Goal: Navigation & Orientation: Find specific page/section

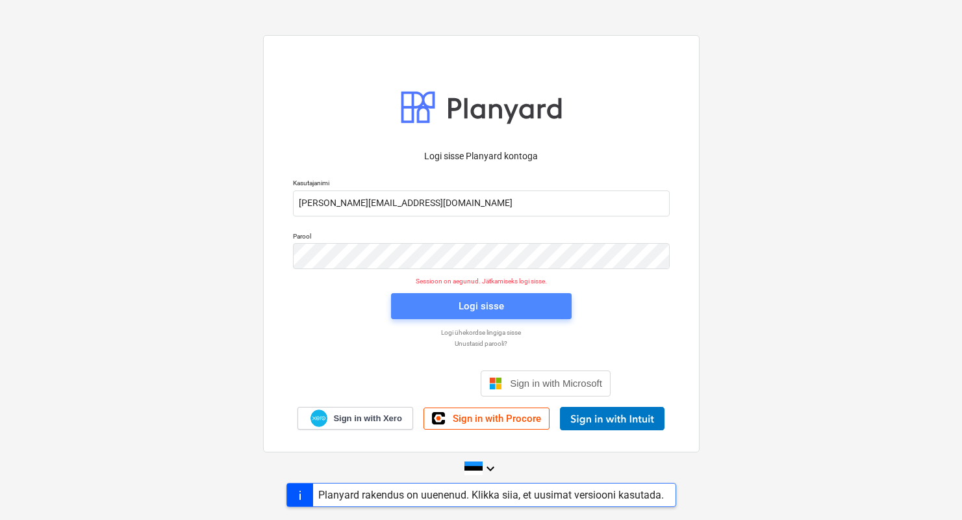
click at [450, 298] on span "Logi sisse" at bounding box center [481, 306] width 149 height 17
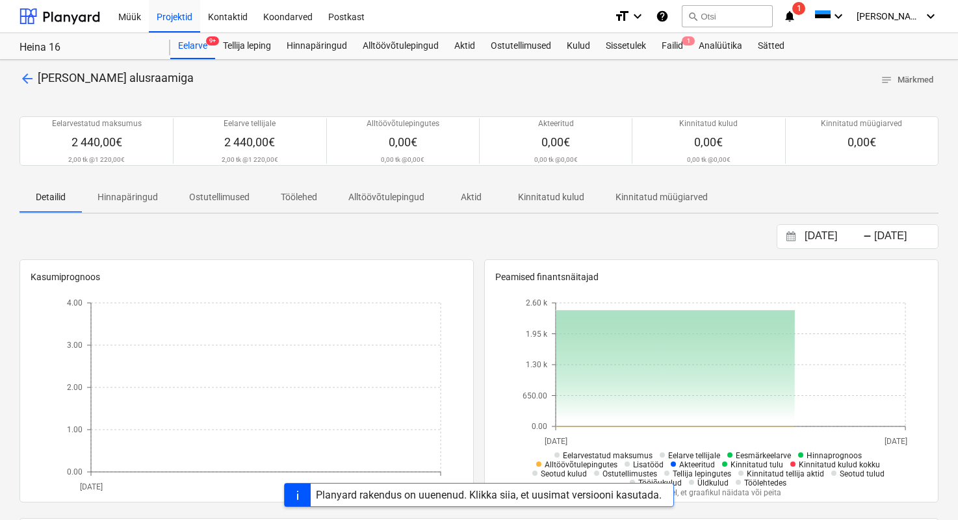
click at [29, 73] on span "arrow_back" at bounding box center [27, 79] width 16 height 16
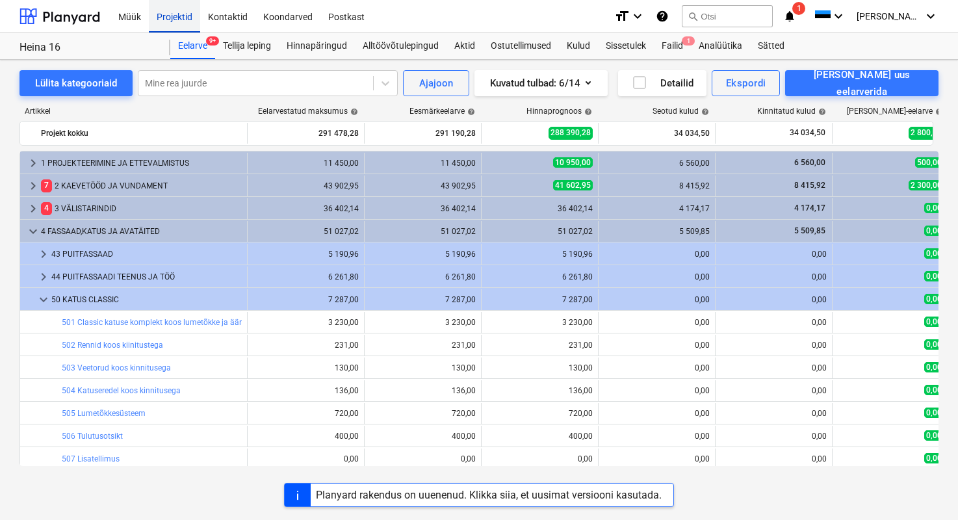
click at [163, 23] on div "Projektid" at bounding box center [174, 15] width 51 height 33
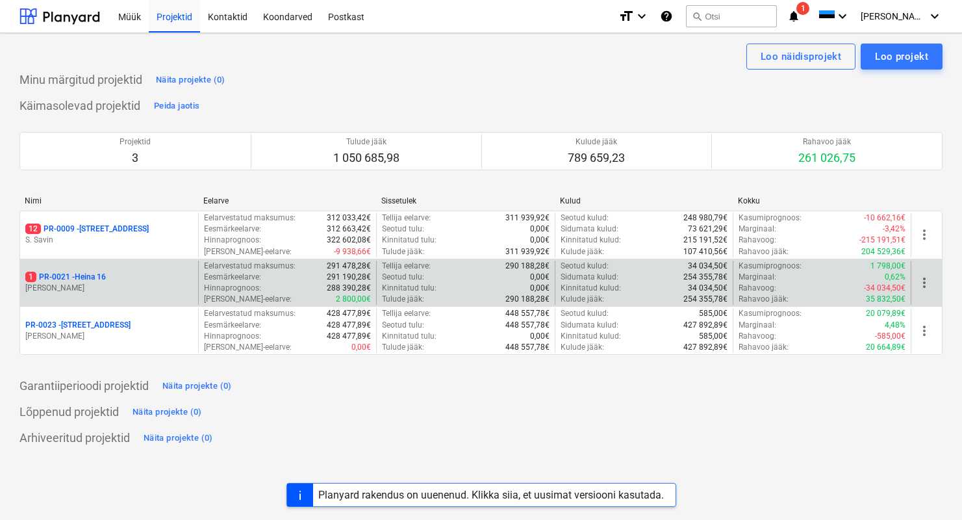
click at [82, 288] on p "[PERSON_NAME]" at bounding box center [109, 288] width 168 height 11
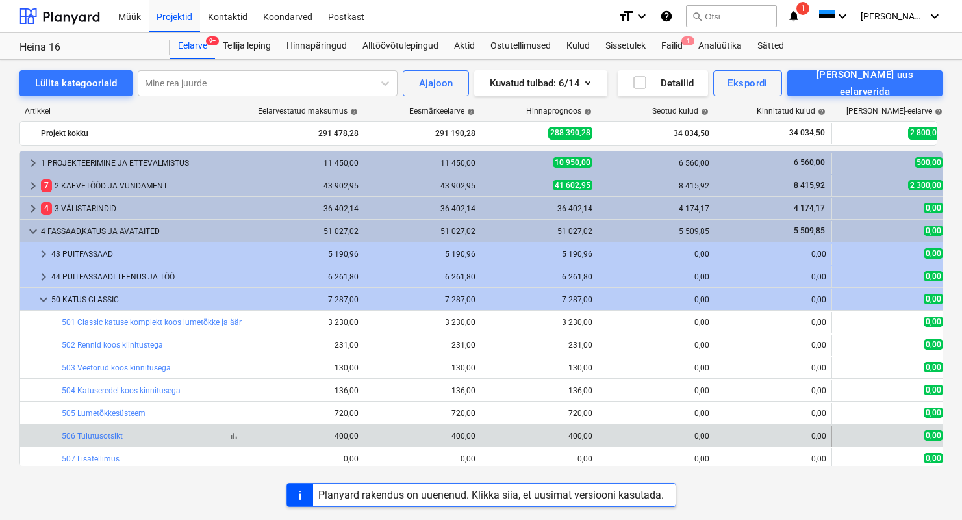
scroll to position [112, 0]
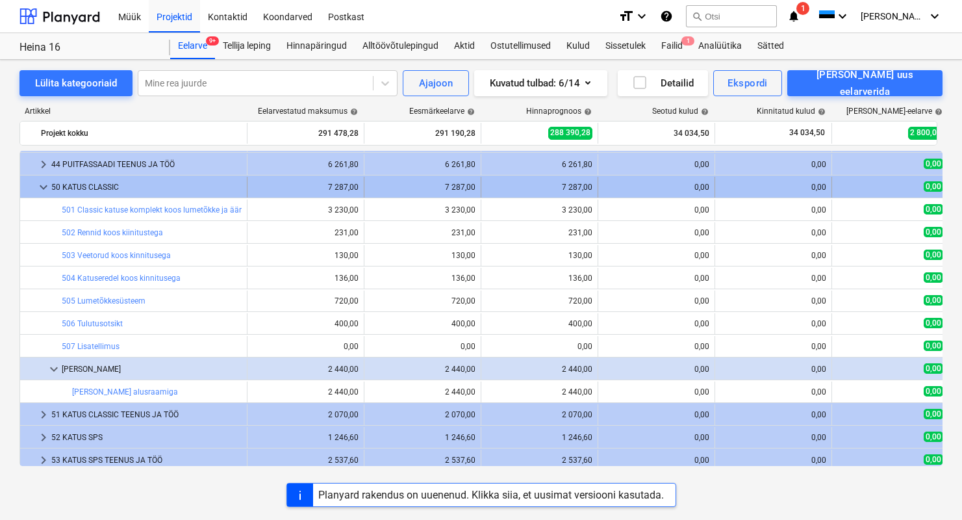
click at [92, 191] on div "50 KATUS CLASSIC" at bounding box center [146, 187] width 190 height 21
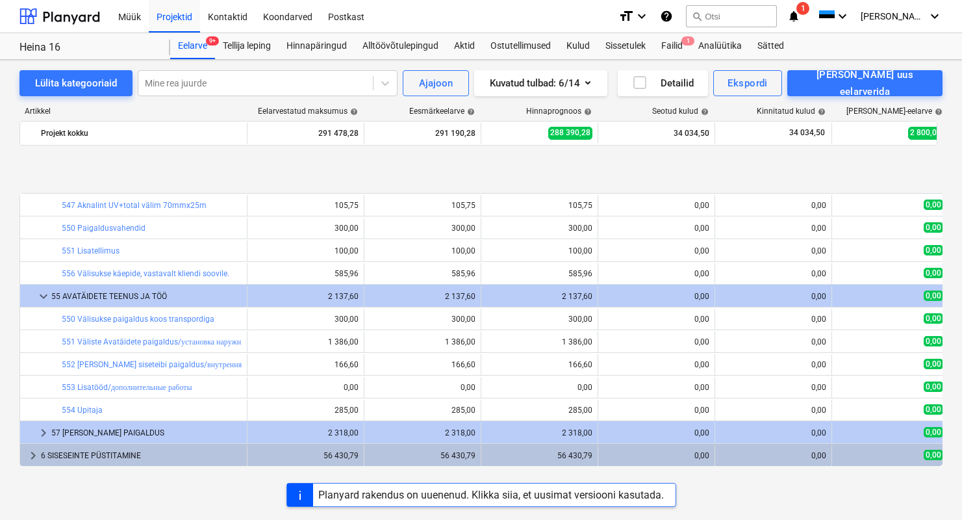
scroll to position [367, 0]
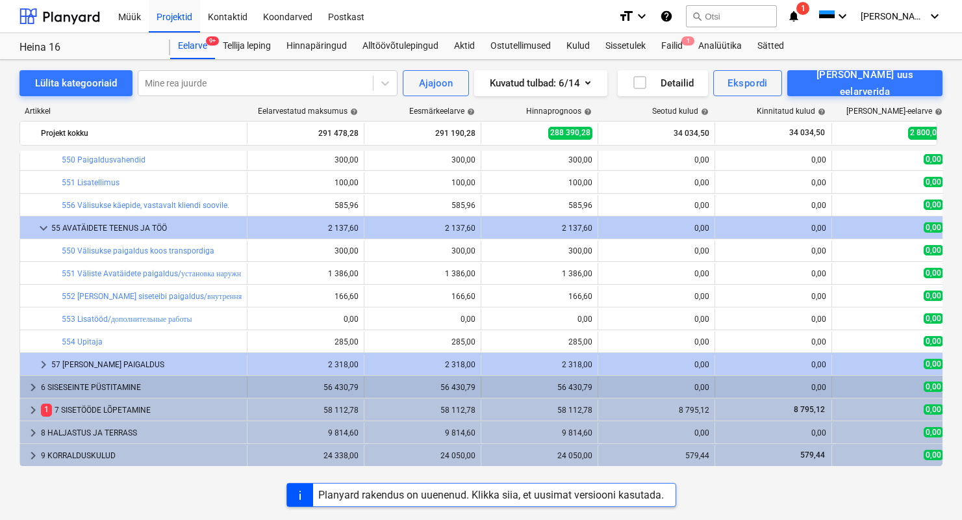
click at [122, 388] on div "6 SISESEINTE PÜSTITAMINE" at bounding box center [141, 387] width 201 height 21
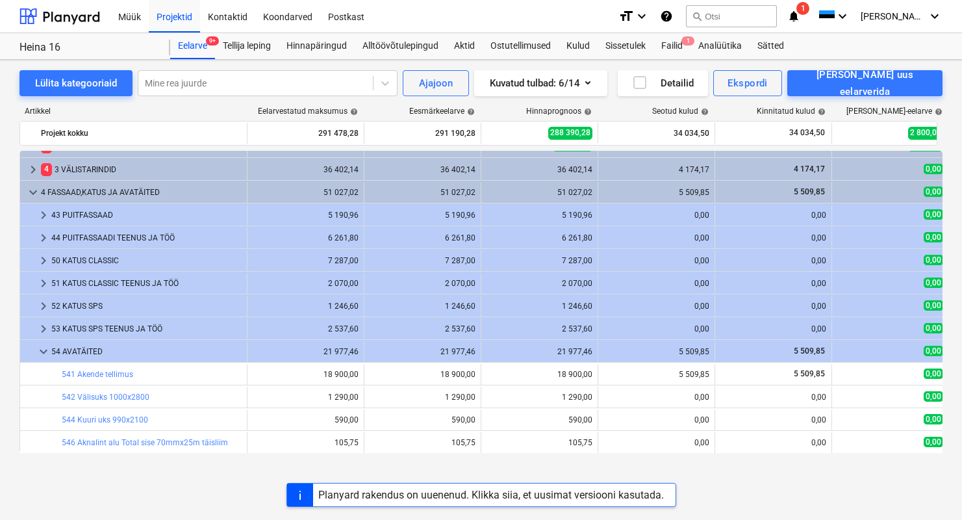
scroll to position [0, 0]
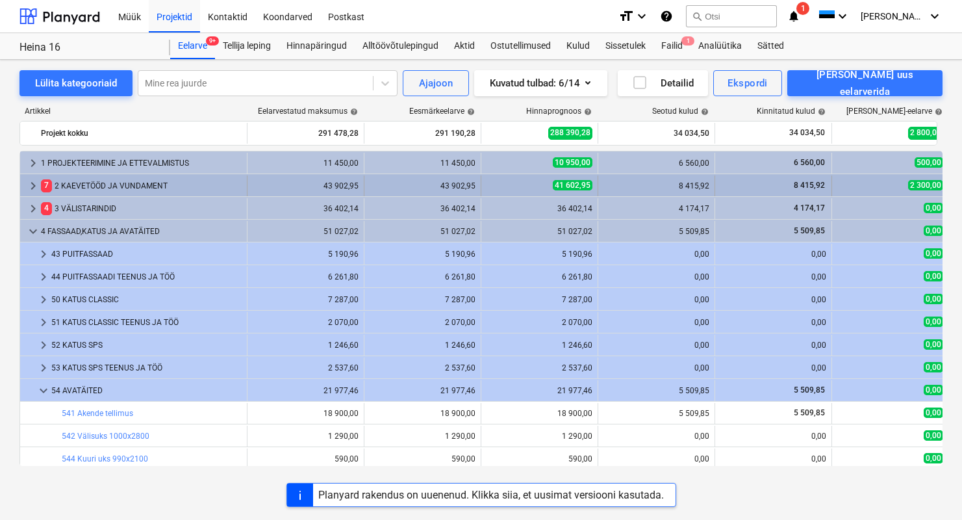
click at [98, 190] on div "7 2 KAEVETÖÖD JA VUNDAMENT" at bounding box center [141, 185] width 201 height 21
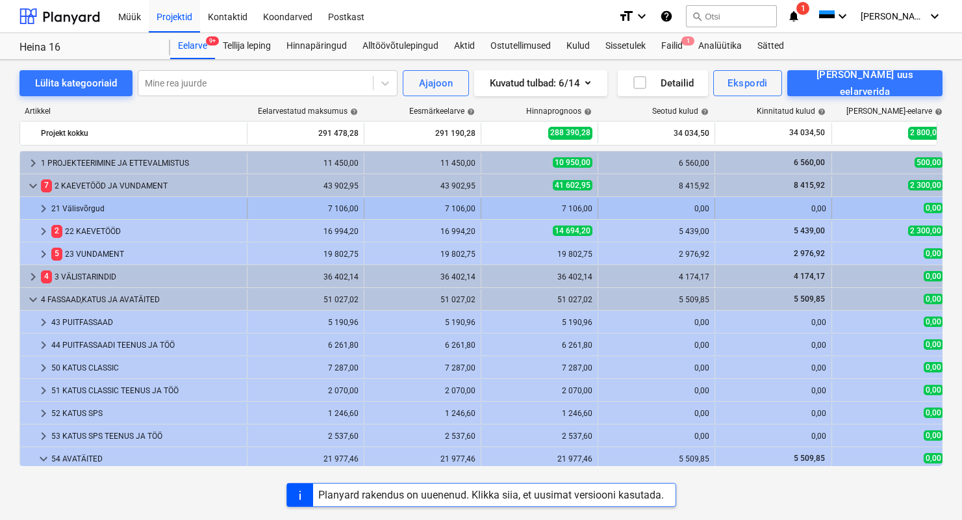
click at [94, 199] on div "21 Välisvõrgud" at bounding box center [146, 208] width 190 height 21
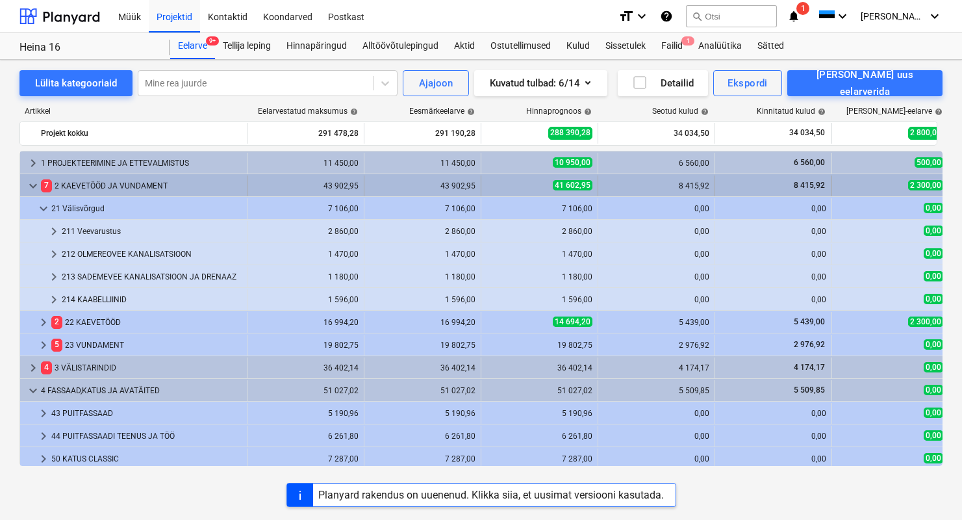
click at [88, 188] on div "7 2 KAEVETÖÖD JA VUNDAMENT" at bounding box center [141, 185] width 201 height 21
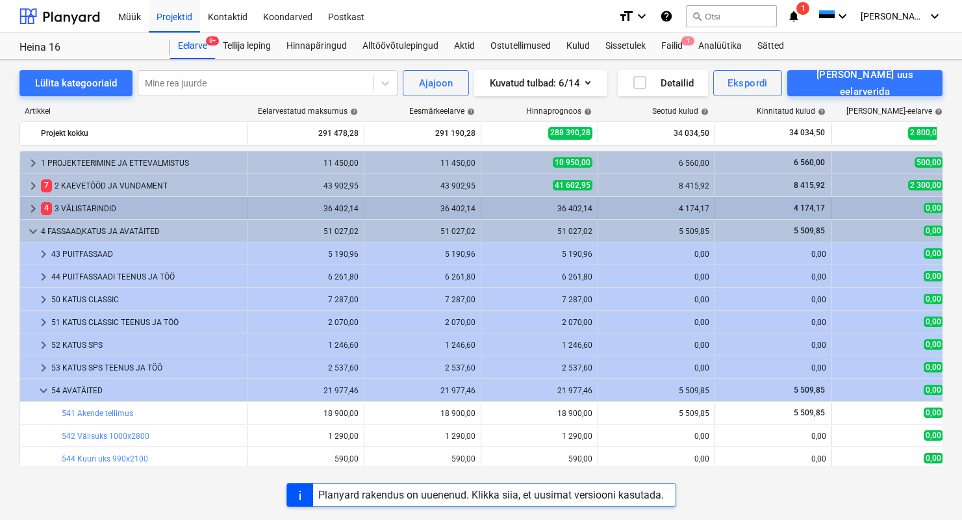
click at [66, 205] on div "4 3 VÄLISTARINDID" at bounding box center [141, 208] width 201 height 21
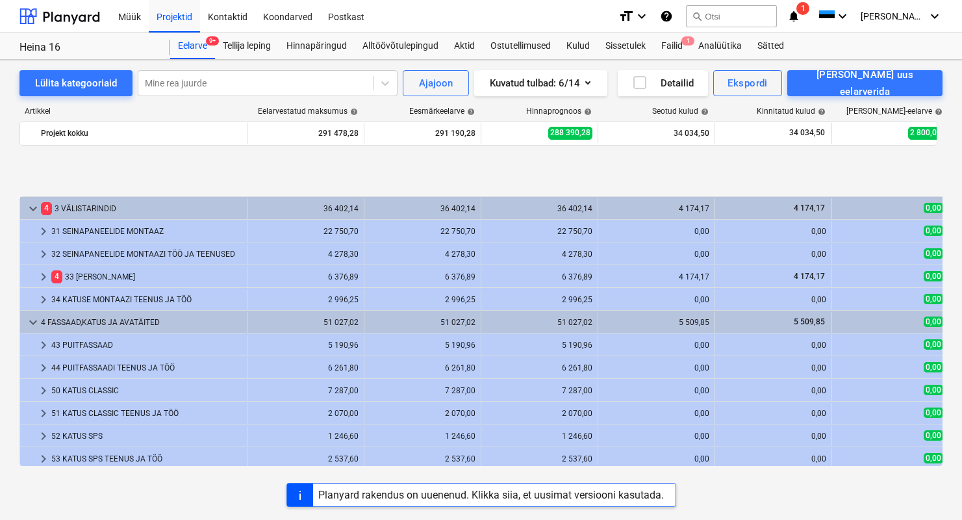
scroll to position [90, 0]
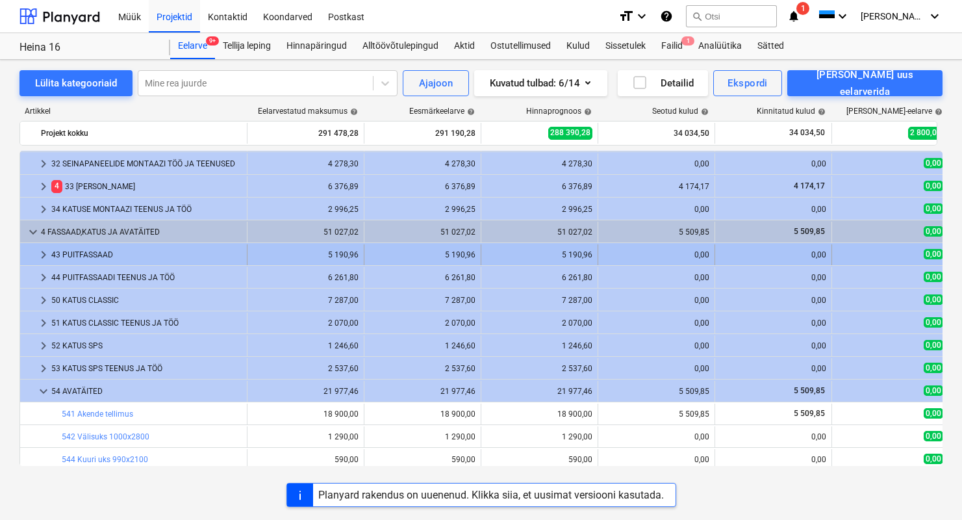
click at [97, 250] on div "43 PUITFASSAAD" at bounding box center [146, 254] width 190 height 21
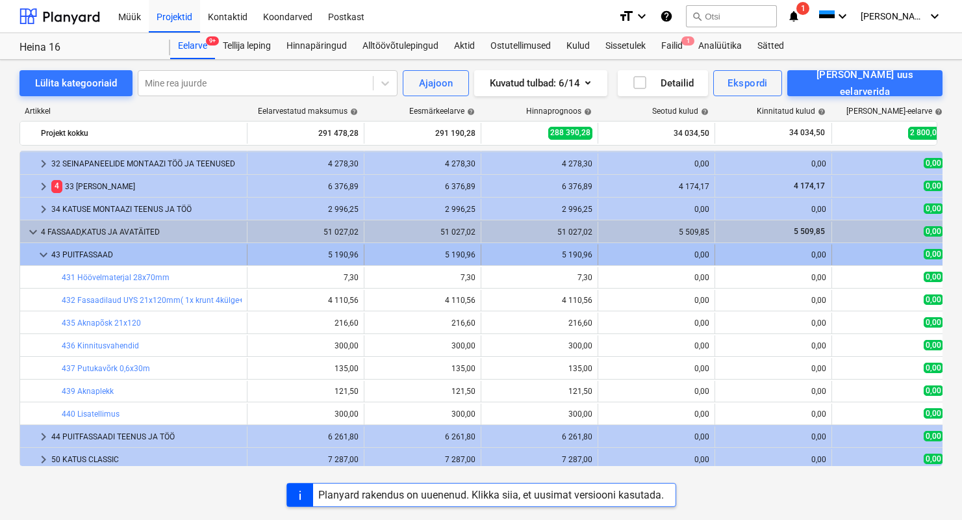
click at [97, 251] on div "43 PUITFASSAAD" at bounding box center [146, 254] width 190 height 21
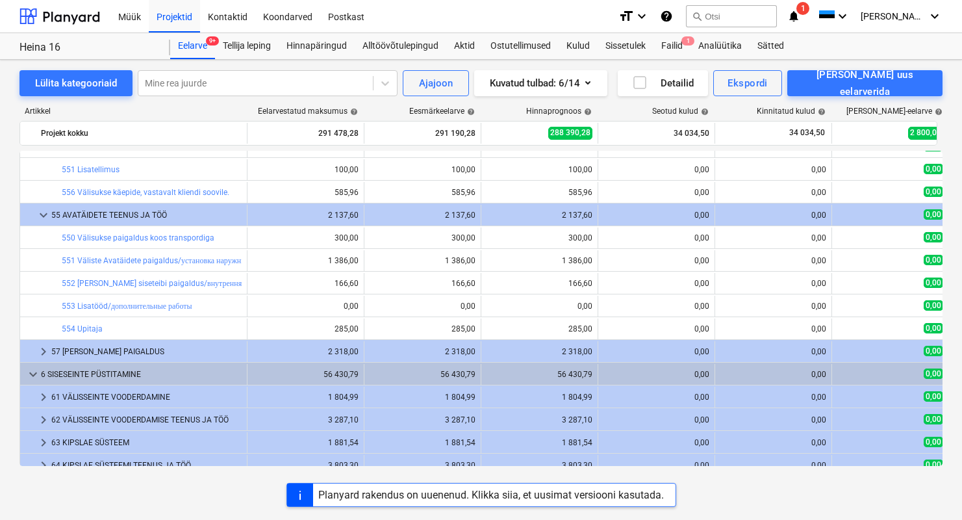
scroll to position [224, 0]
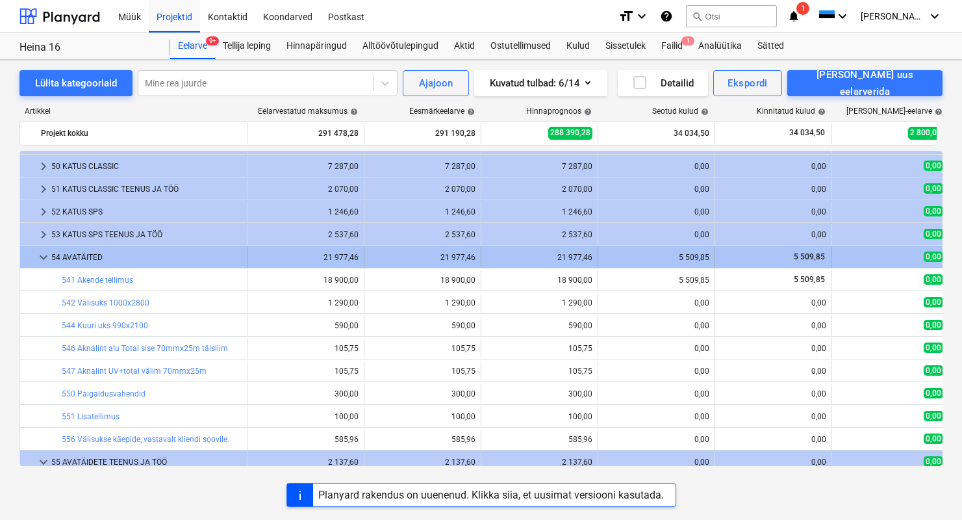
click at [58, 257] on div "54 AVATÄITED" at bounding box center [146, 257] width 190 height 21
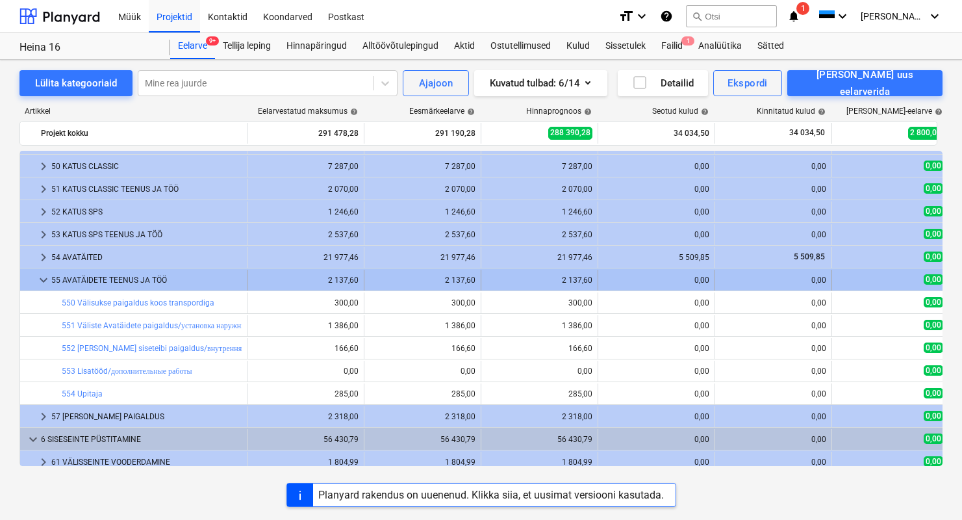
click at [57, 275] on div "55 AVATÄIDETE TEENUS JA TÖÖ" at bounding box center [146, 280] width 190 height 21
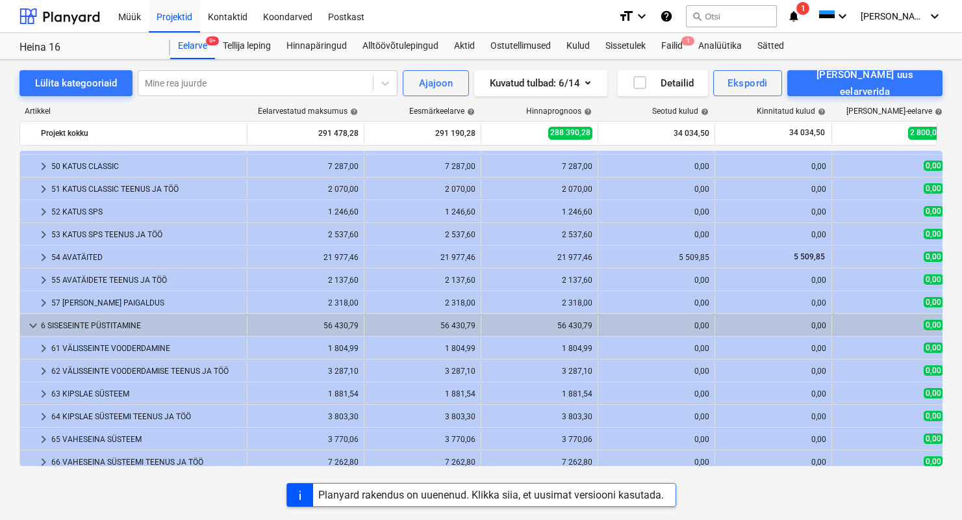
scroll to position [246, 0]
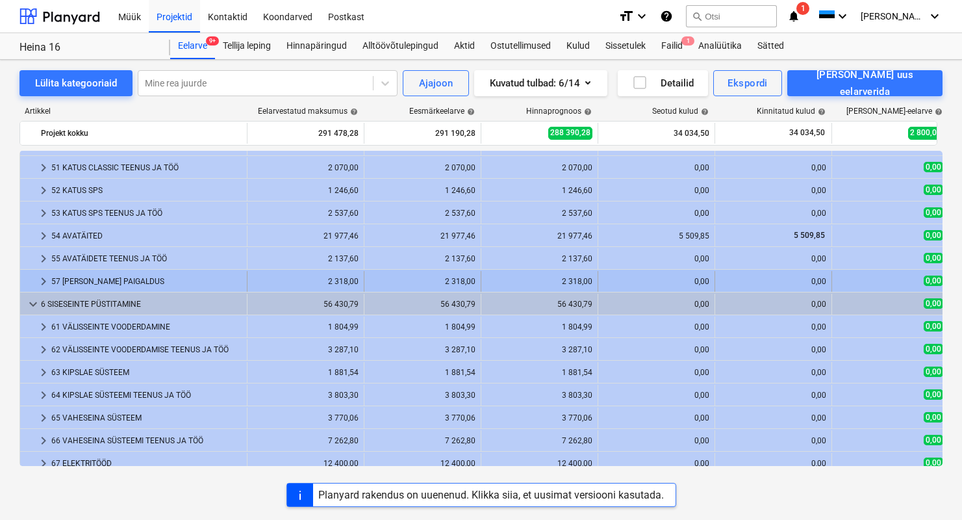
click at [58, 285] on div "57 [PERSON_NAME] PAIGALDUS" at bounding box center [146, 281] width 190 height 21
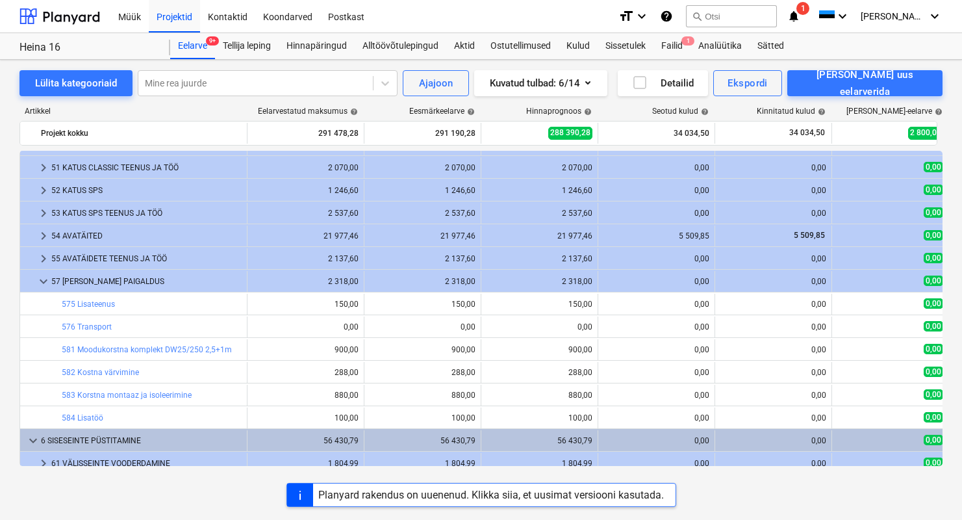
click at [58, 285] on div "57 [PERSON_NAME] PAIGALDUS" at bounding box center [146, 281] width 190 height 21
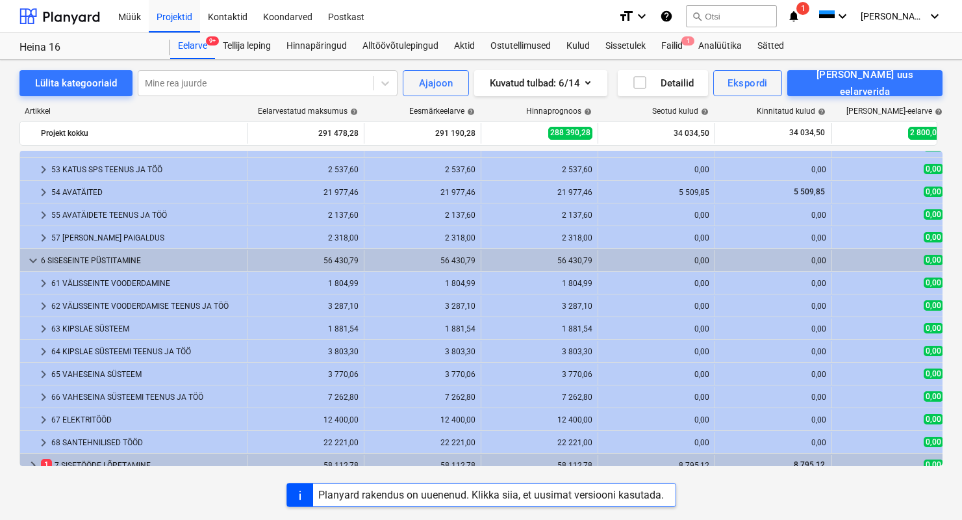
scroll to position [314, 0]
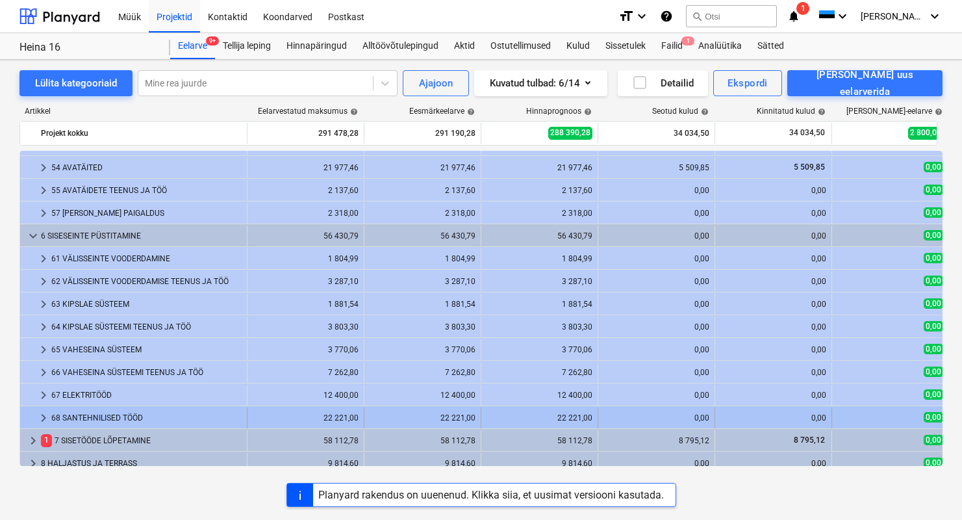
click at [121, 417] on div "68 SANTEHNILISED TÖÖD" at bounding box center [146, 417] width 190 height 21
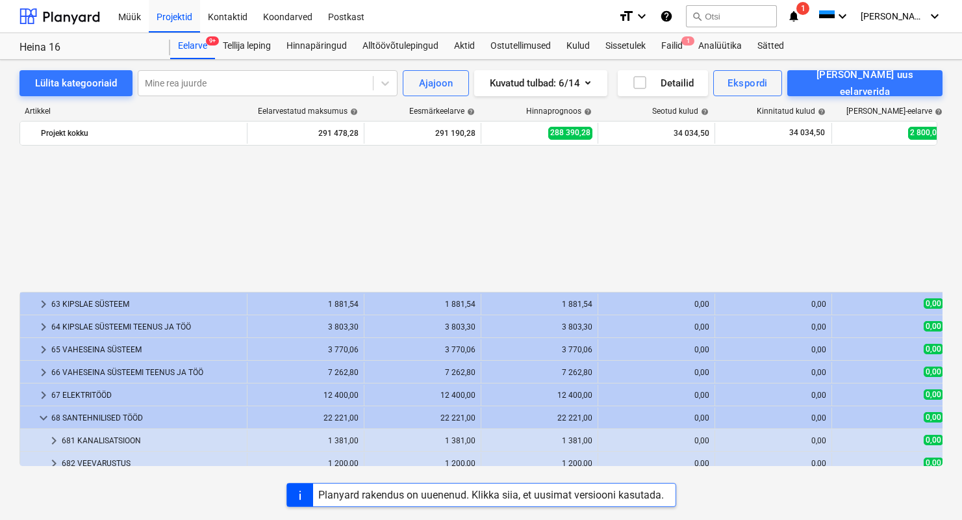
scroll to position [481, 0]
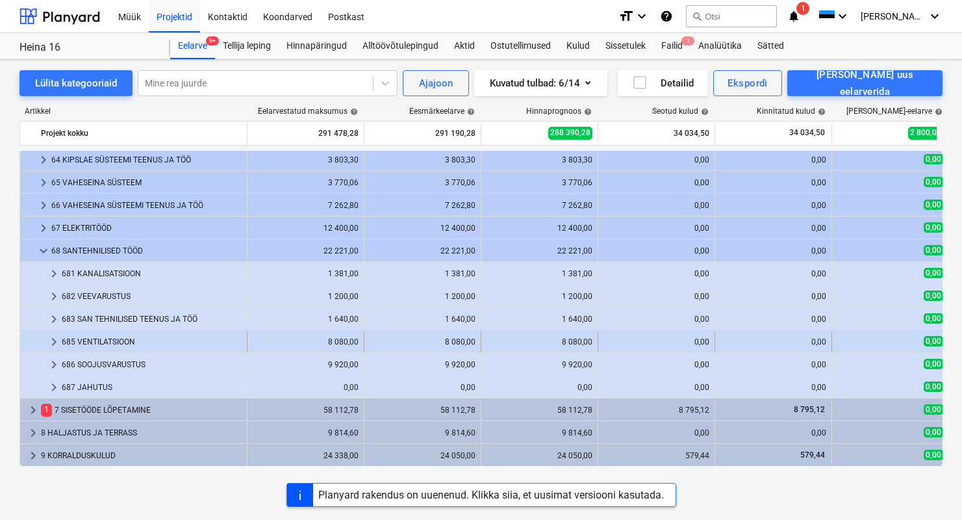
click at [110, 339] on div "685 VENTILATSIOON" at bounding box center [152, 341] width 180 height 21
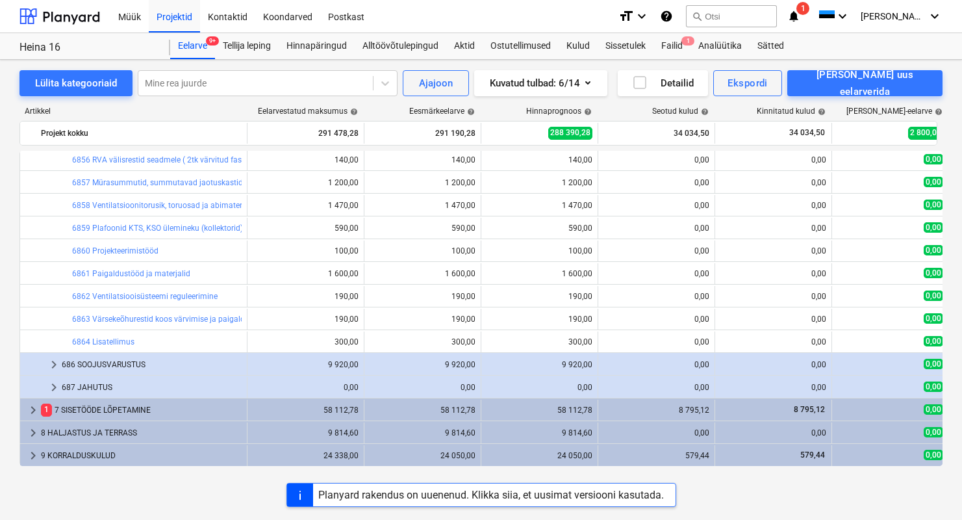
scroll to position [650, 0]
